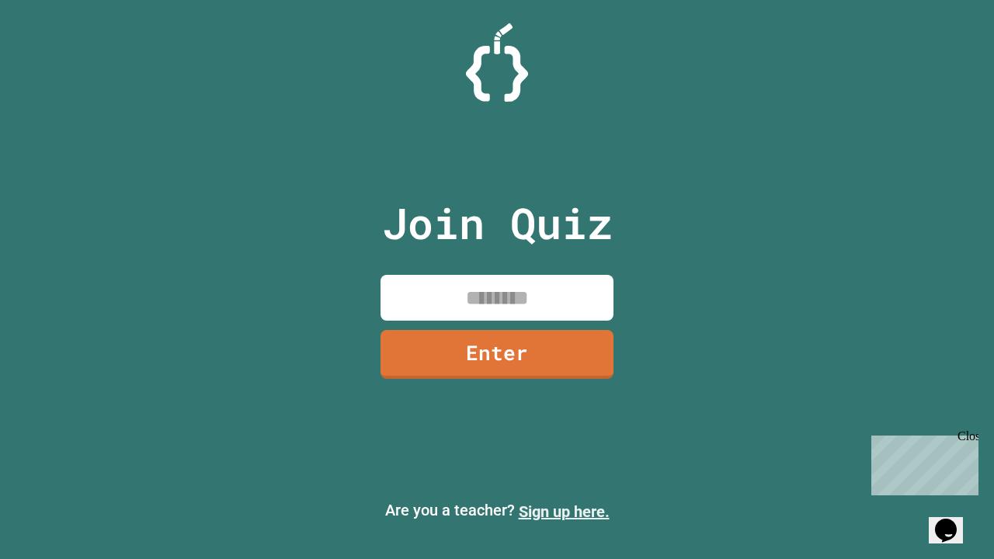
click at [564, 512] on link "Sign up here." at bounding box center [564, 511] width 91 height 19
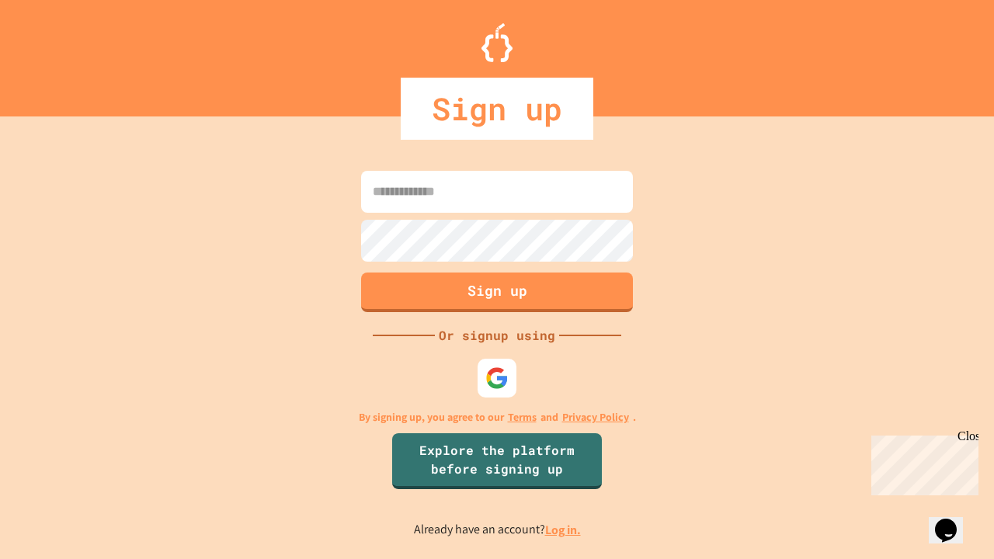
click at [564, 530] on link "Log in." at bounding box center [563, 530] width 36 height 16
